Goal: Task Accomplishment & Management: Manage account settings

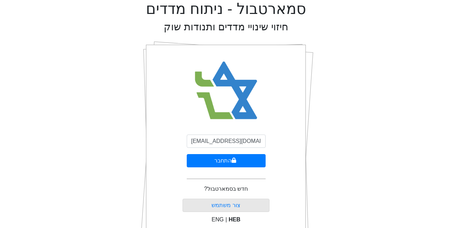
click at [213, 139] on input "[EMAIL_ADDRESS][DOMAIN_NAME]" at bounding box center [226, 141] width 79 height 13
type input "[EMAIL_ADDRESS][DOMAIN_NAME]"
click at [224, 161] on button "התחבר" at bounding box center [226, 160] width 79 height 13
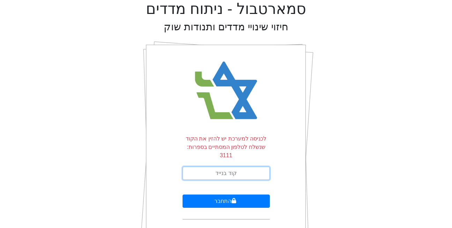
click at [224, 167] on input "text" at bounding box center [225, 173] width 87 height 13
type input "274435"
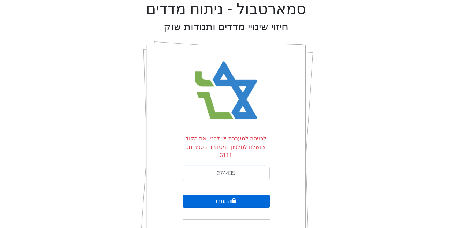
click at [226, 195] on button "התחבר" at bounding box center [225, 201] width 87 height 13
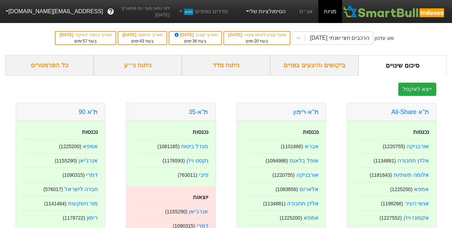
click at [266, 10] on link "הסימולציות שלי" at bounding box center [265, 12] width 47 height 14
